Goal: Task Accomplishment & Management: Complete application form

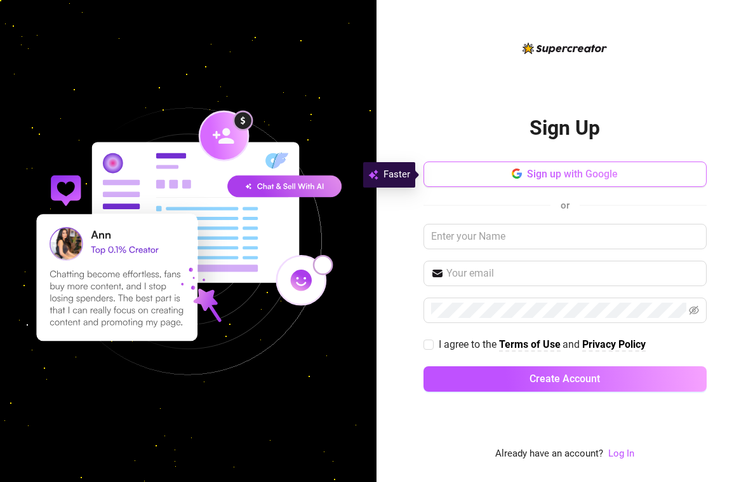
click at [564, 179] on span "Sign up with Google" at bounding box center [572, 174] width 91 height 12
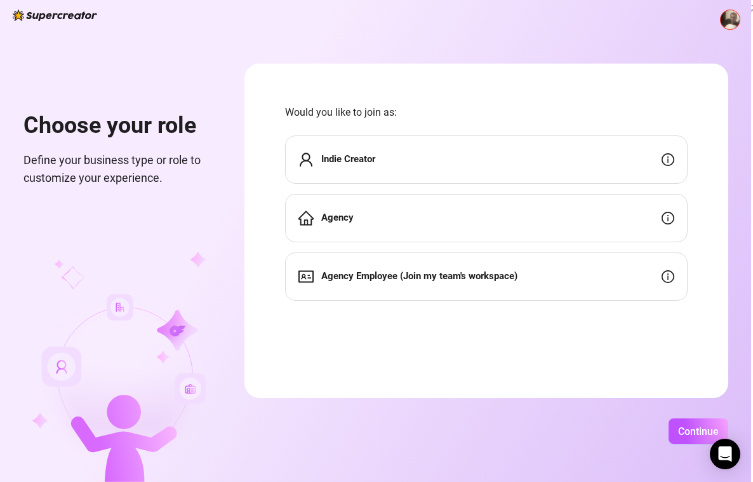
click at [375, 162] on strong "Indie Creator" at bounding box center [348, 158] width 54 height 11
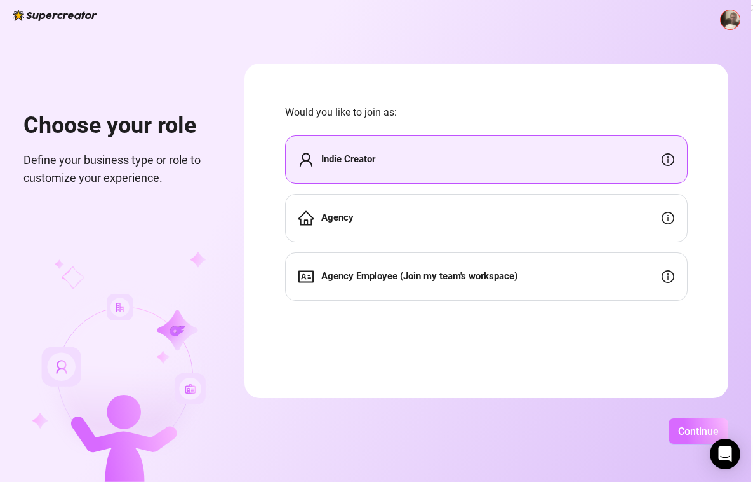
click at [719, 431] on span "Continue" at bounding box center [698, 431] width 41 height 12
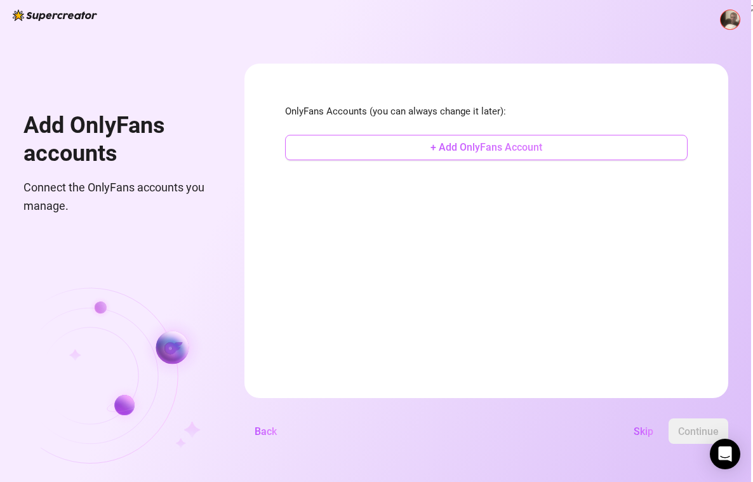
click at [543, 152] on span "+ Add OnlyFans Account" at bounding box center [487, 147] width 112 height 12
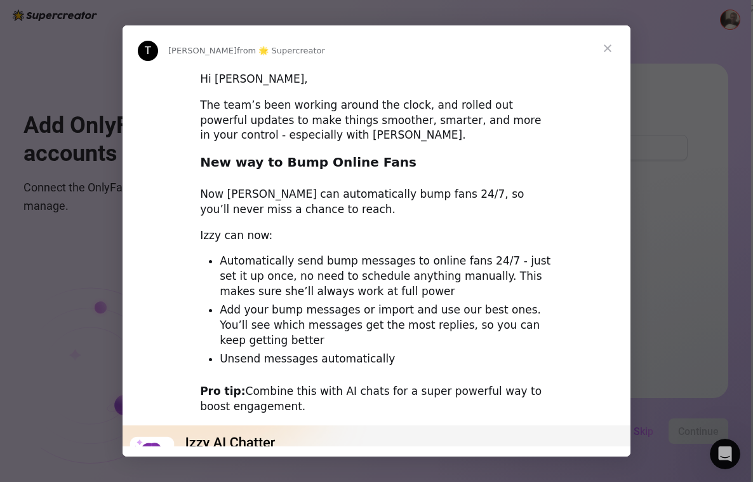
click at [607, 50] on span "Close" at bounding box center [608, 48] width 46 height 46
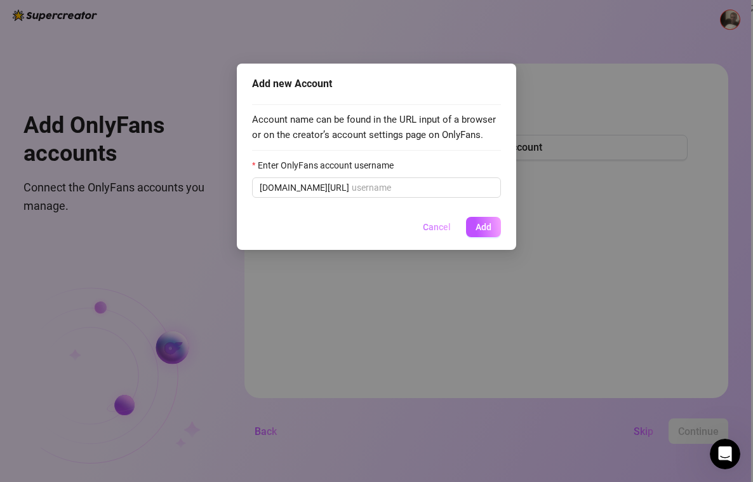
click at [436, 226] on span "Cancel" at bounding box center [437, 227] width 28 height 10
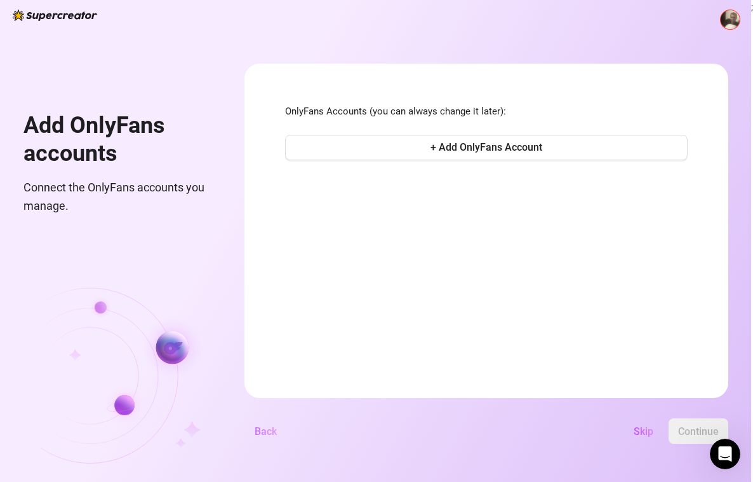
click at [277, 429] on span "Back" at bounding box center [266, 431] width 22 height 12
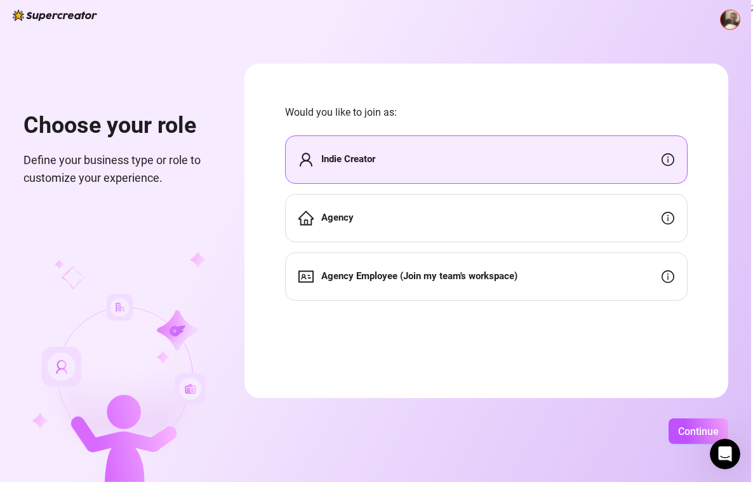
click at [726, 24] on img at bounding box center [730, 19] width 19 height 19
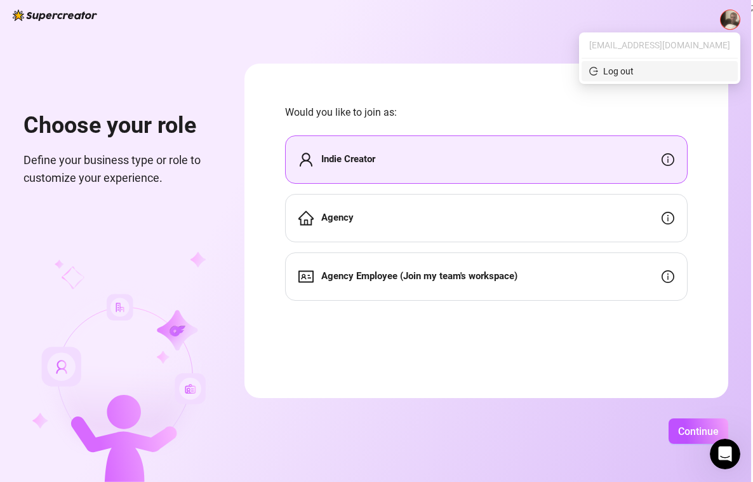
click at [634, 73] on div "Log out" at bounding box center [619, 71] width 30 height 14
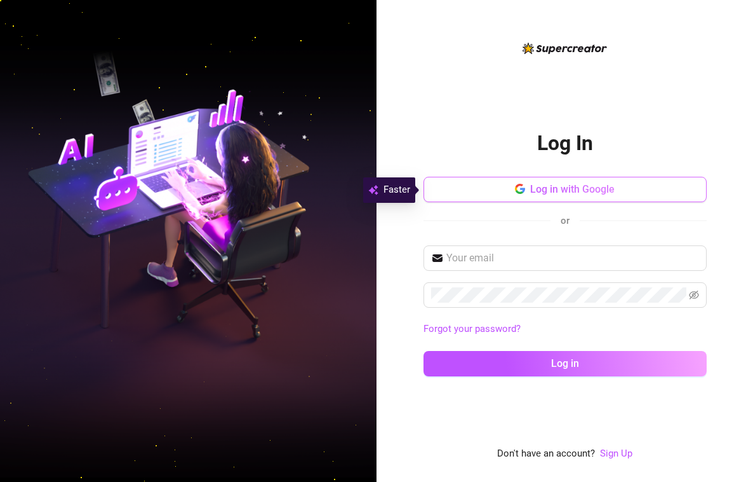
click at [566, 188] on span "Log in with Google" at bounding box center [572, 189] width 84 height 12
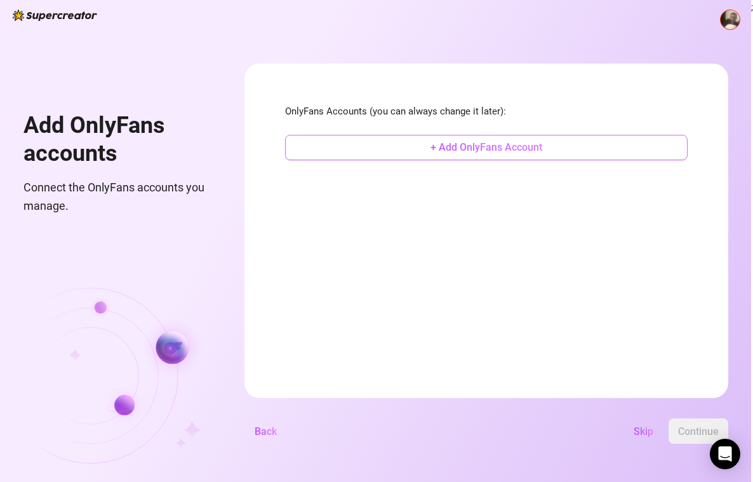
click at [543, 147] on span "+ Add OnlyFans Account" at bounding box center [487, 147] width 112 height 12
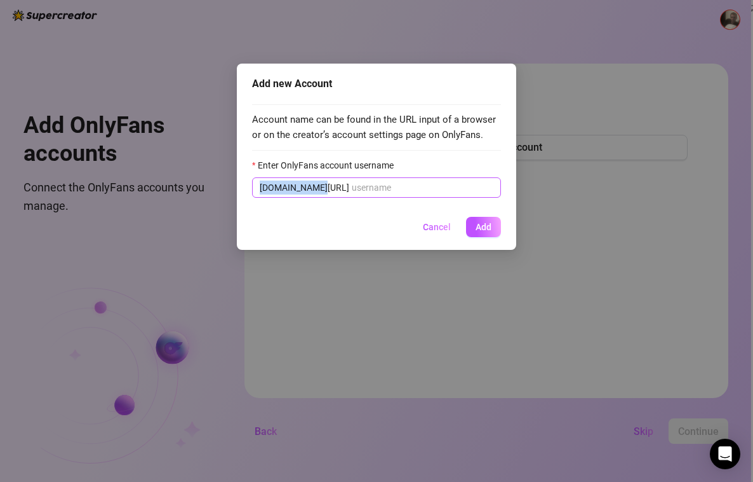
drag, startPoint x: 260, startPoint y: 188, endPoint x: 304, endPoint y: 192, distance: 44.6
click at [304, 192] on span "[DOMAIN_NAME][URL]" at bounding box center [305, 187] width 90 height 14
drag, startPoint x: 321, startPoint y: 185, endPoint x: 252, endPoint y: 184, distance: 69.9
click at [252, 184] on div "Add new Account Account name can be found in the URL input of a browser or on t…" at bounding box center [377, 157] width 280 height 186
drag, startPoint x: 260, startPoint y: 186, endPoint x: 321, endPoint y: 189, distance: 61.0
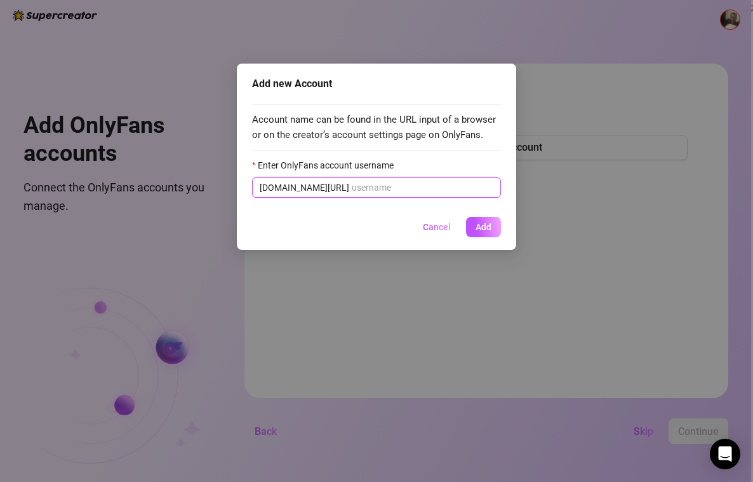
click at [352, 183] on input "Enter OnlyFans account username" at bounding box center [423, 187] width 142 height 14
click at [352, 189] on input "Enter OnlyFans account username" at bounding box center [423, 187] width 142 height 14
paste input "@u405784804"
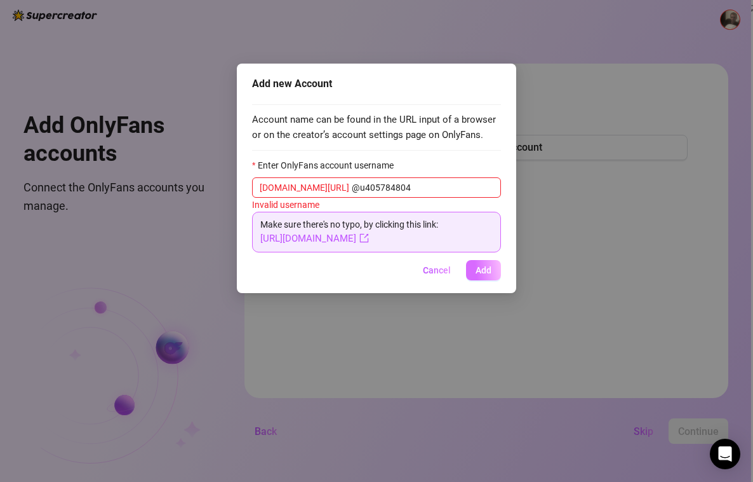
click at [487, 269] on span "Add" at bounding box center [484, 270] width 16 height 10
click at [353, 236] on link "[URL][DOMAIN_NAME]" at bounding box center [314, 238] width 109 height 11
click at [391, 187] on input "@u405784804" at bounding box center [423, 187] width 142 height 14
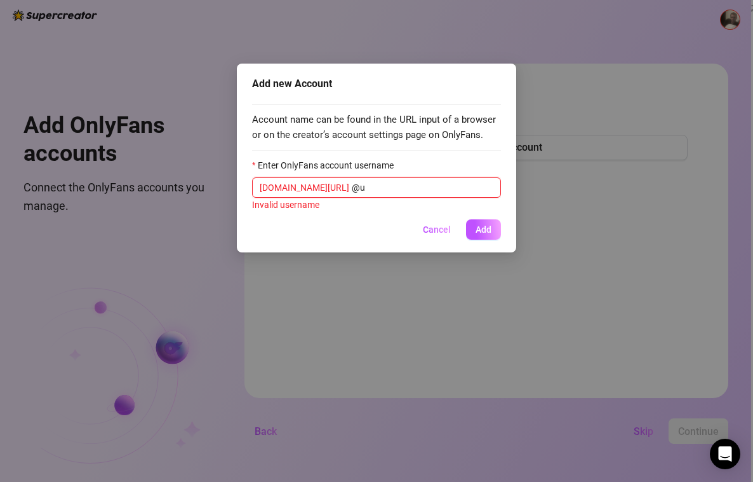
type input "@"
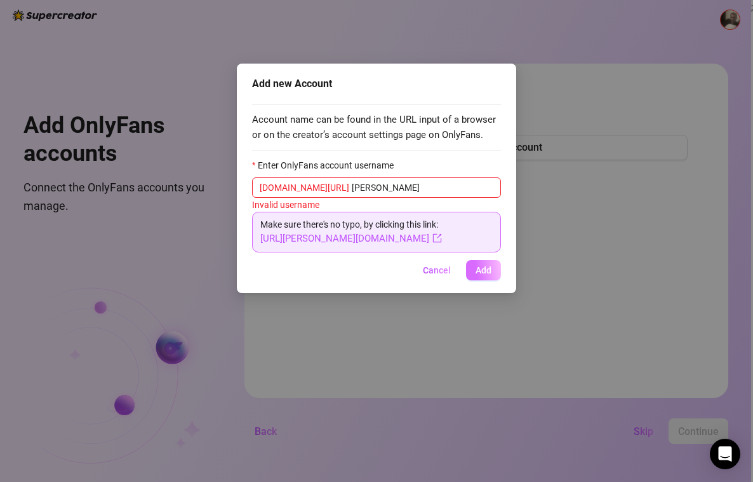
click at [480, 266] on span "Add" at bounding box center [484, 270] width 16 height 10
click at [342, 239] on link "[URL][PERSON_NAME][DOMAIN_NAME]" at bounding box center [351, 238] width 182 height 11
click at [389, 184] on input "[PERSON_NAME]" at bounding box center [423, 187] width 142 height 14
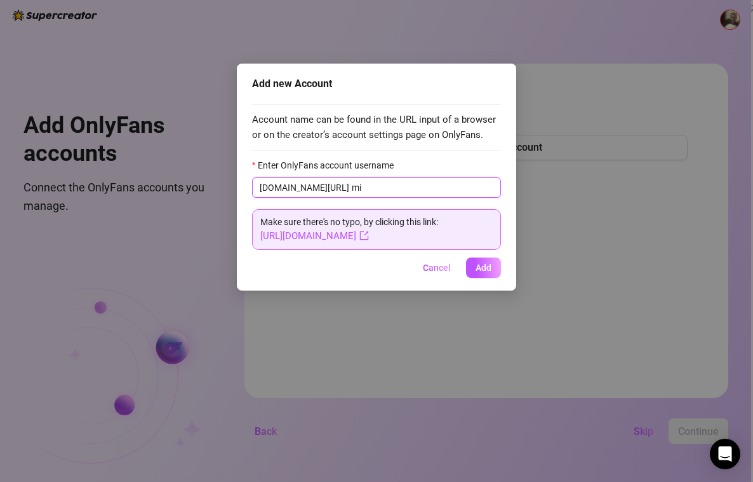
type input "m"
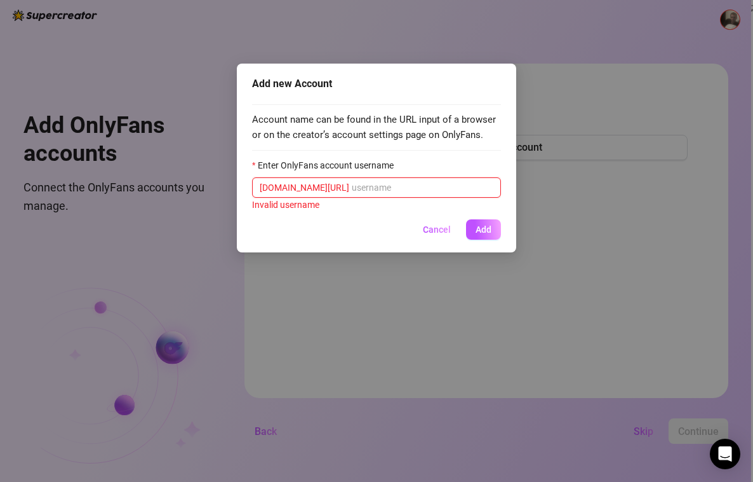
click at [352, 186] on input "Enter OnlyFans account username" at bounding box center [423, 187] width 142 height 14
paste input "u405784804"
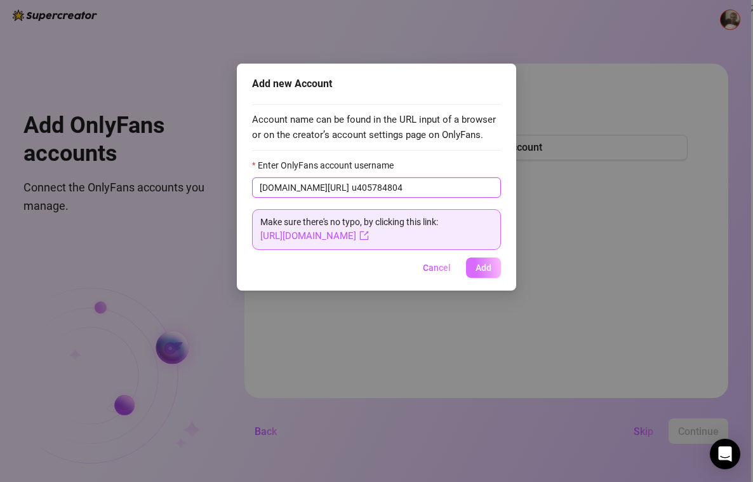
type input "u405784804"
click at [479, 272] on button "Add" at bounding box center [483, 267] width 35 height 20
click at [482, 270] on span "Add" at bounding box center [484, 267] width 16 height 10
click at [433, 265] on span "Cancel" at bounding box center [437, 267] width 28 height 10
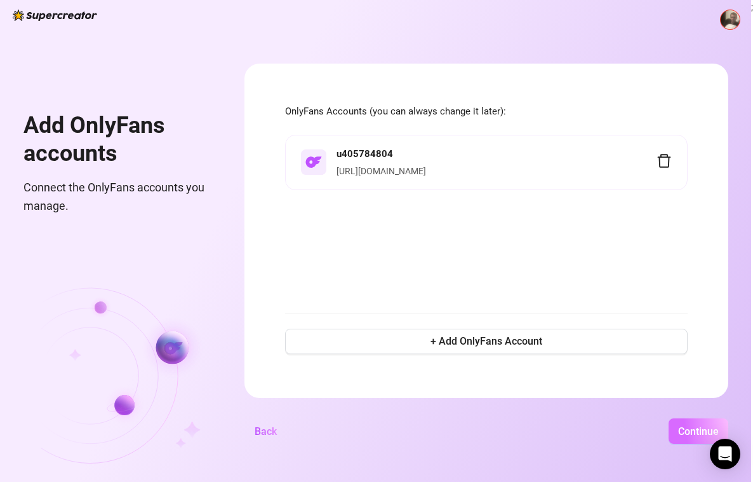
click at [729, 433] on button "Continue" at bounding box center [699, 430] width 60 height 25
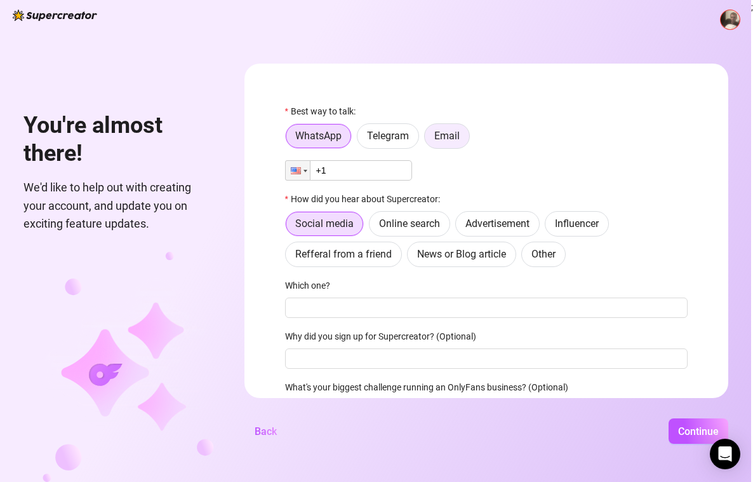
click at [460, 141] on span "Email" at bounding box center [447, 136] width 25 height 12
click at [428, 139] on input "Email" at bounding box center [428, 139] width 0 height 0
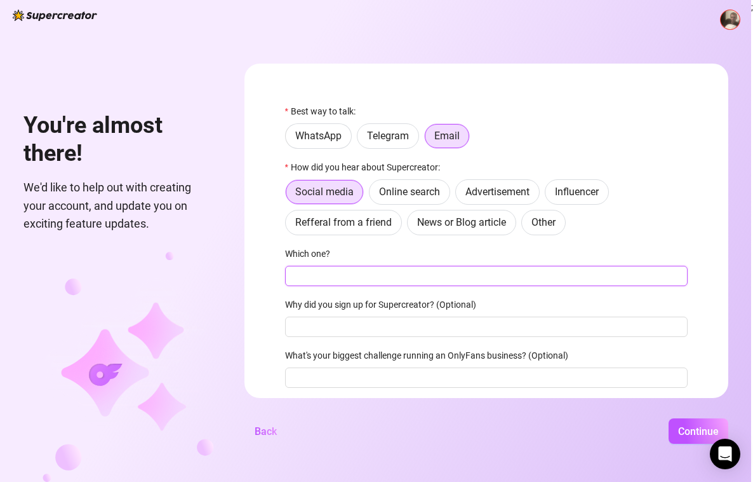
click at [347, 278] on input "Which one?" at bounding box center [486, 276] width 403 height 20
type input "cam soda"
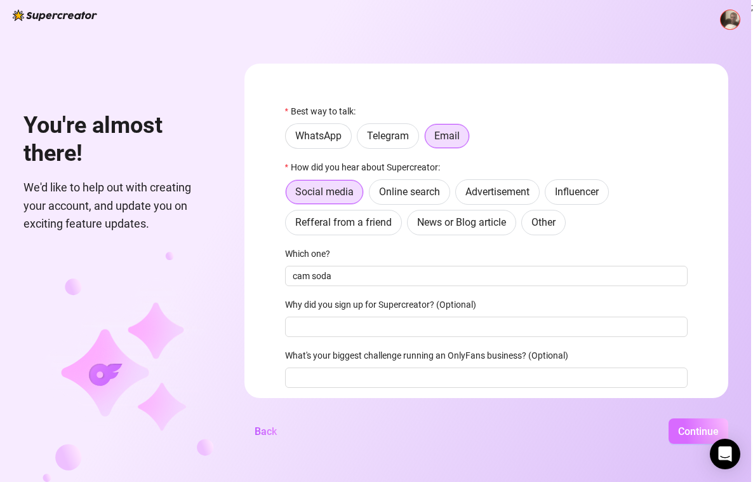
click at [719, 428] on span "Continue" at bounding box center [698, 431] width 41 height 12
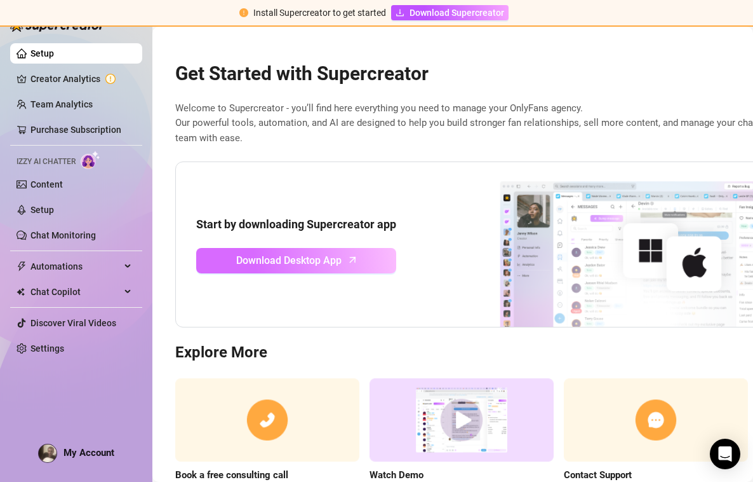
click at [279, 257] on span "Download Desktop App" at bounding box center [288, 260] width 105 height 16
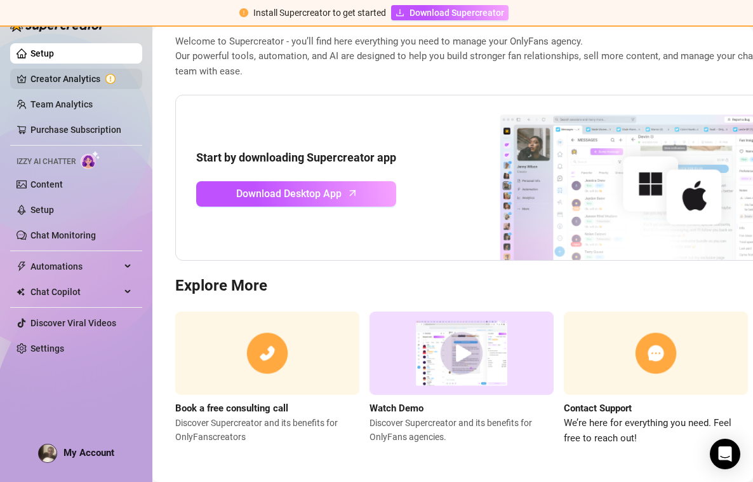
click at [43, 84] on link "Creator Analytics" at bounding box center [81, 79] width 102 height 20
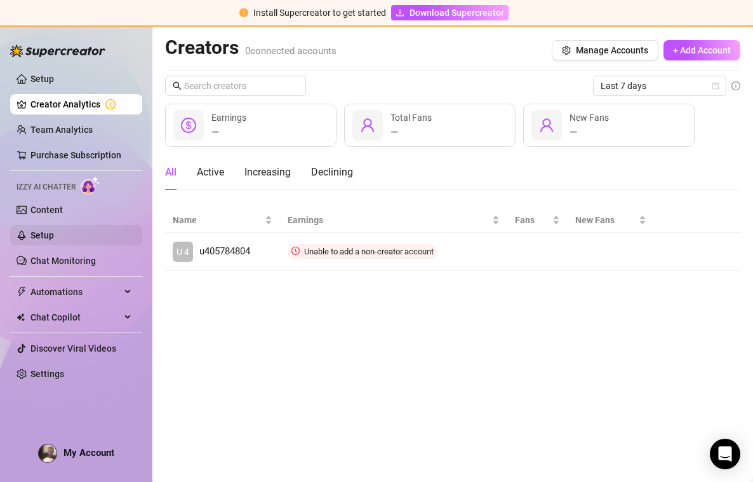
click at [46, 237] on link "Setup" at bounding box center [42, 235] width 24 height 10
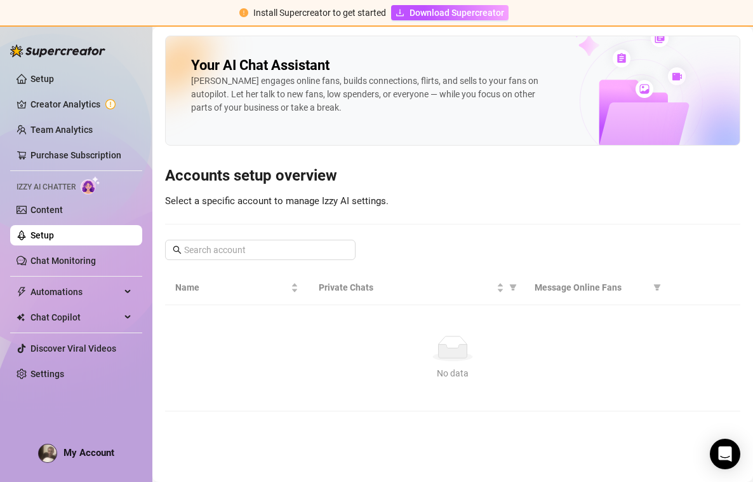
click at [288, 95] on div "[PERSON_NAME] engages online fans, builds connections, flirts, and sells to you…" at bounding box center [374, 94] width 367 height 40
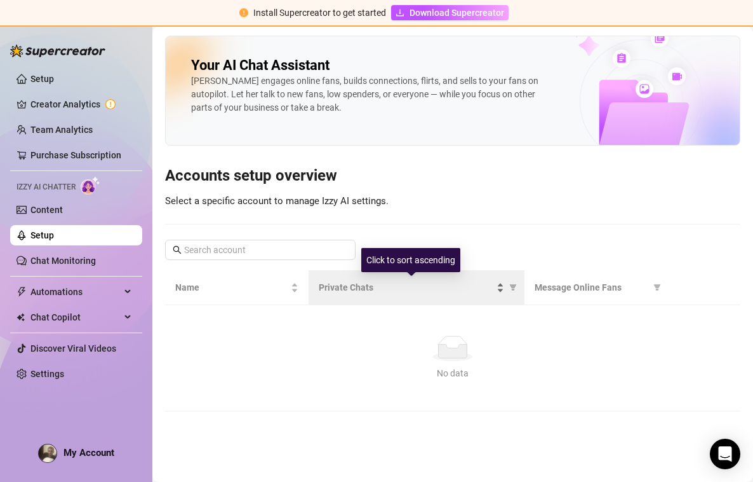
click at [364, 287] on span "Private Chats" at bounding box center [406, 287] width 175 height 14
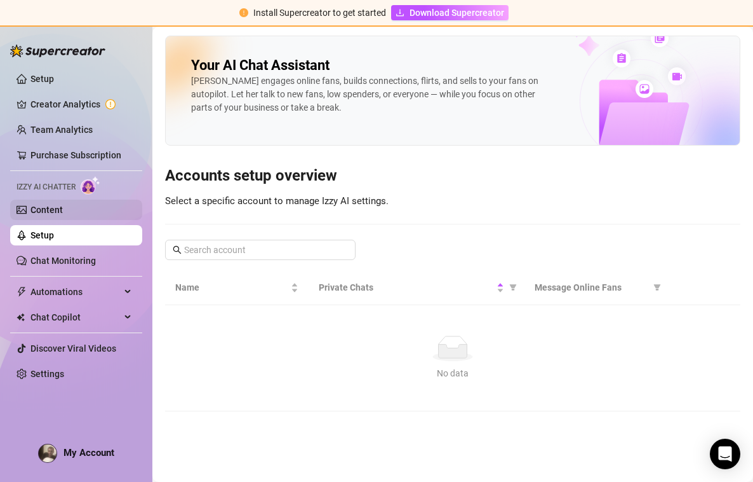
click at [36, 213] on link "Content" at bounding box center [46, 210] width 32 height 10
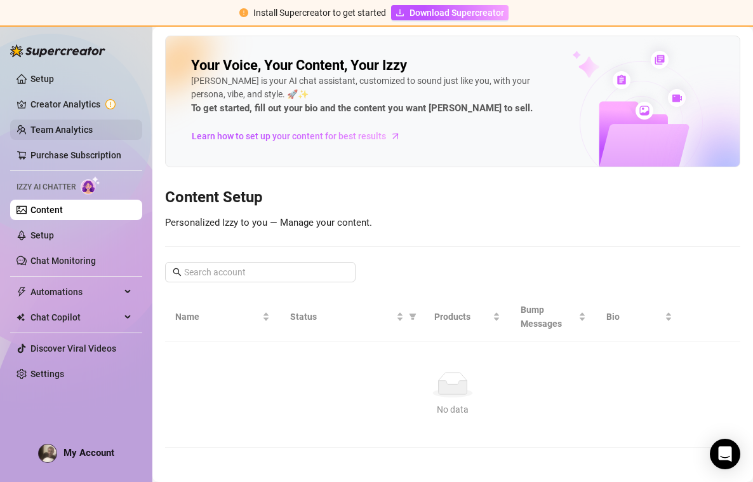
click at [46, 130] on link "Team Analytics" at bounding box center [61, 130] width 62 height 10
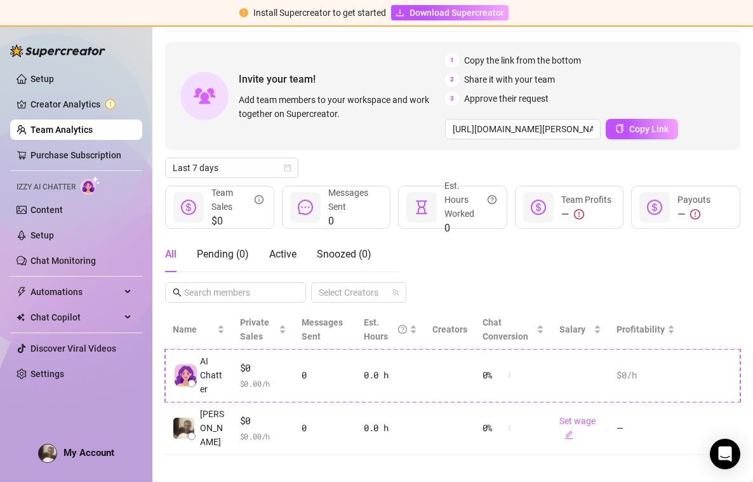
scroll to position [41, 0]
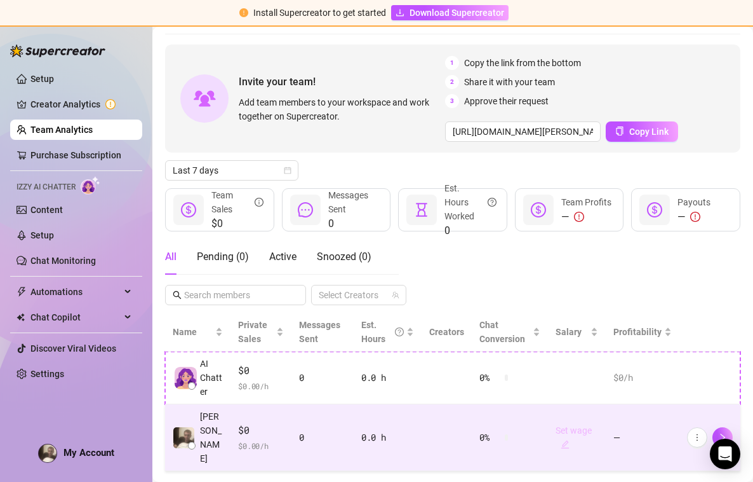
click at [575, 425] on link "Set wage" at bounding box center [574, 437] width 36 height 24
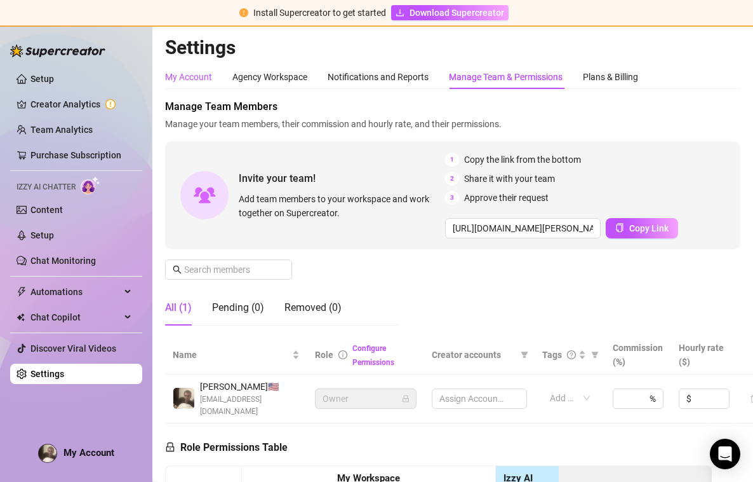
click at [187, 74] on div "My Account" at bounding box center [188, 77] width 47 height 14
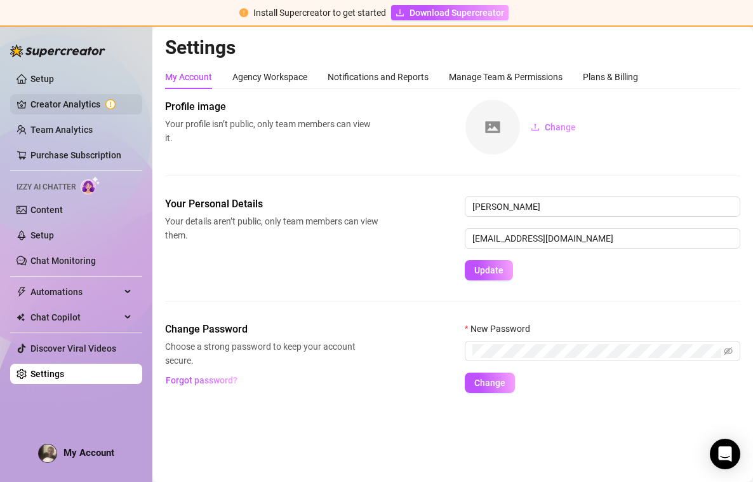
click at [42, 109] on link "Creator Analytics" at bounding box center [81, 104] width 102 height 20
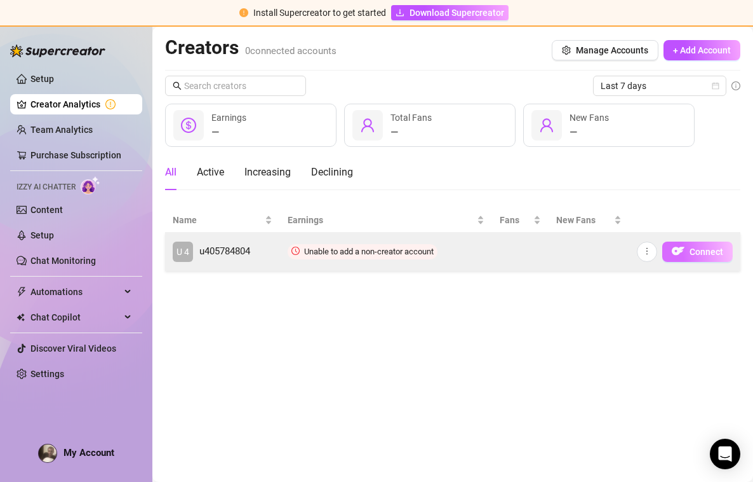
click at [717, 253] on span "Connect" at bounding box center [707, 251] width 34 height 10
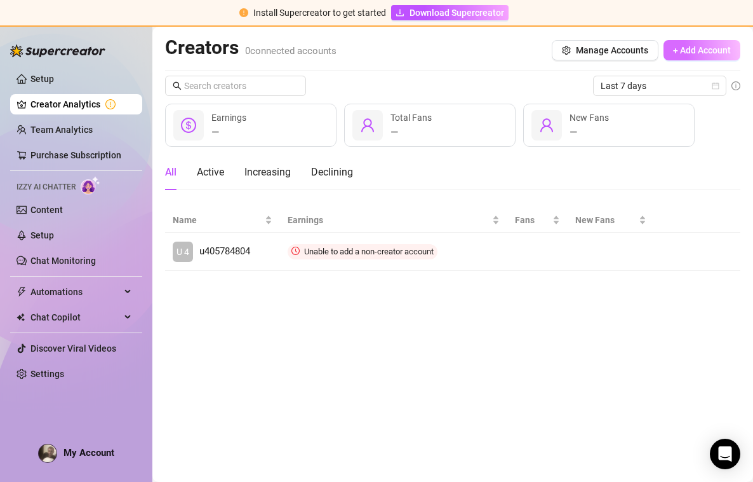
click at [701, 41] on button "+ Add Account" at bounding box center [702, 50] width 77 height 20
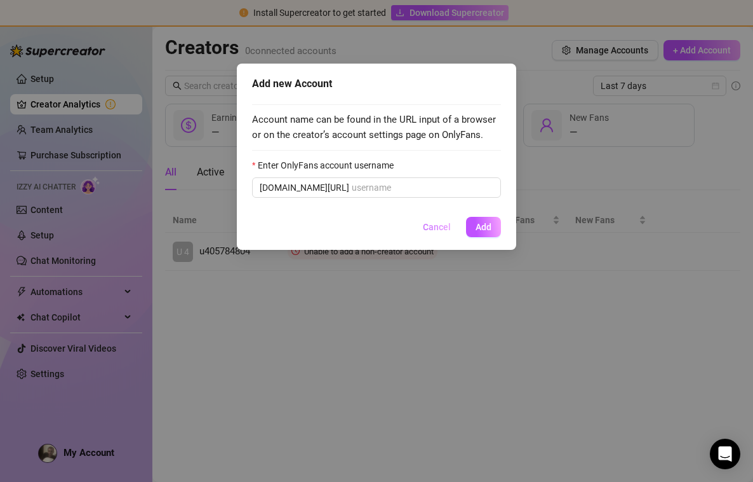
click at [442, 224] on span "Cancel" at bounding box center [437, 227] width 28 height 10
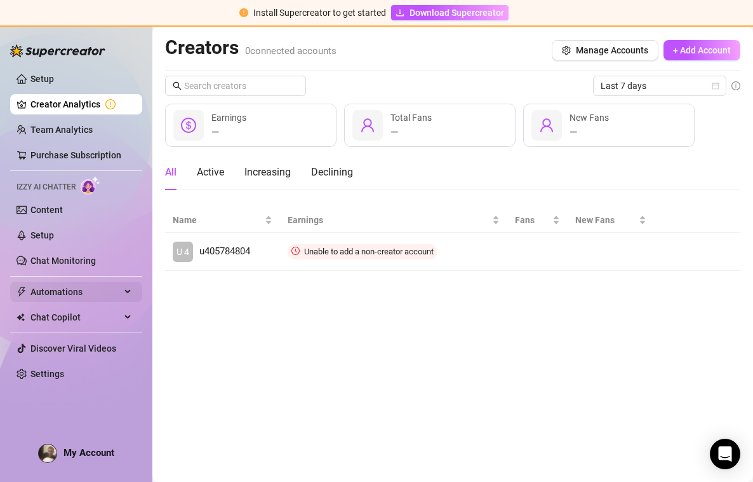
click at [55, 296] on span "Automations" at bounding box center [75, 291] width 90 height 20
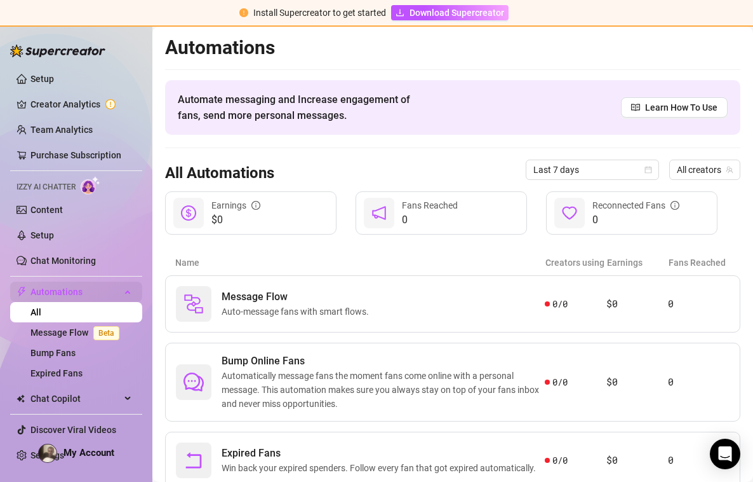
click at [55, 296] on span "Automations" at bounding box center [75, 291] width 90 height 20
